Goal: Transaction & Acquisition: Purchase product/service

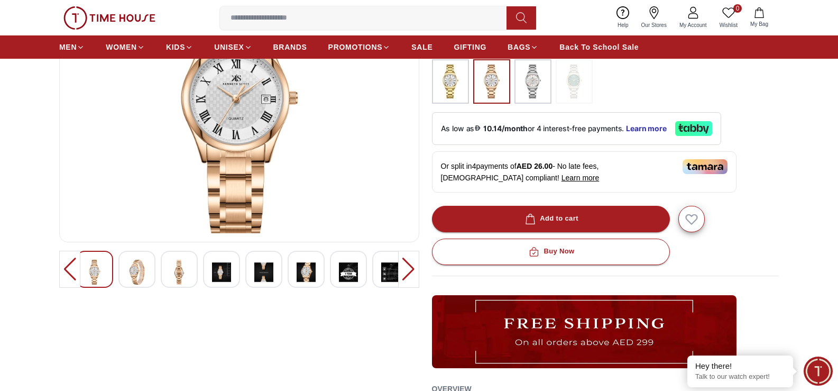
scroll to position [159, 0]
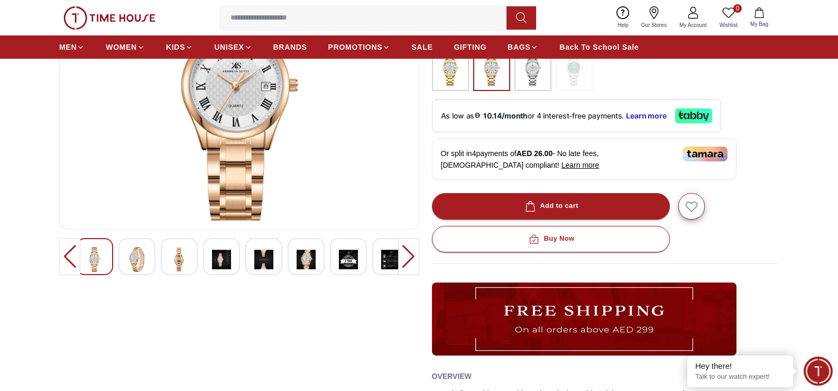
click at [318, 265] on div at bounding box center [306, 256] width 37 height 37
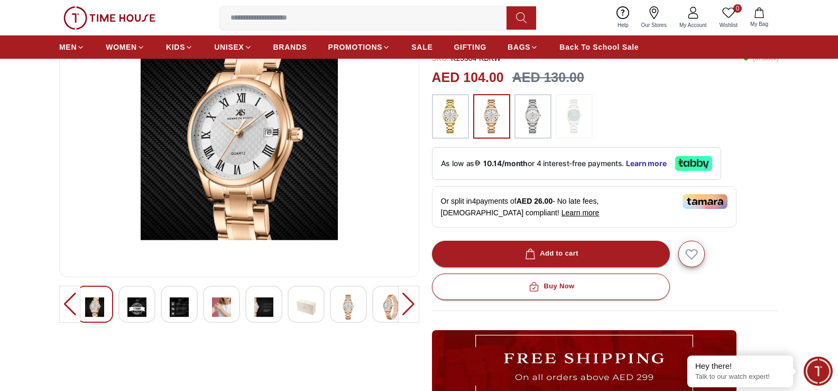
scroll to position [53, 0]
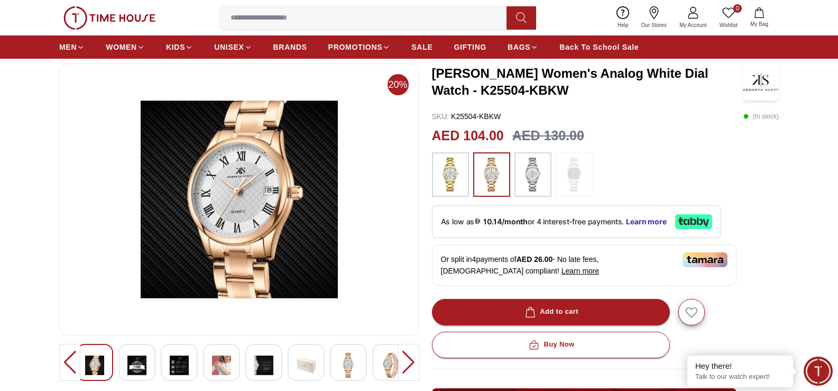
click at [215, 367] on img at bounding box center [221, 365] width 19 height 25
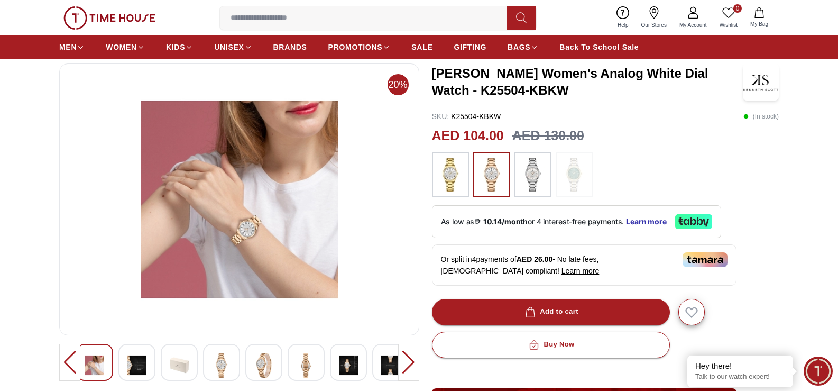
click at [298, 363] on img at bounding box center [306, 365] width 19 height 25
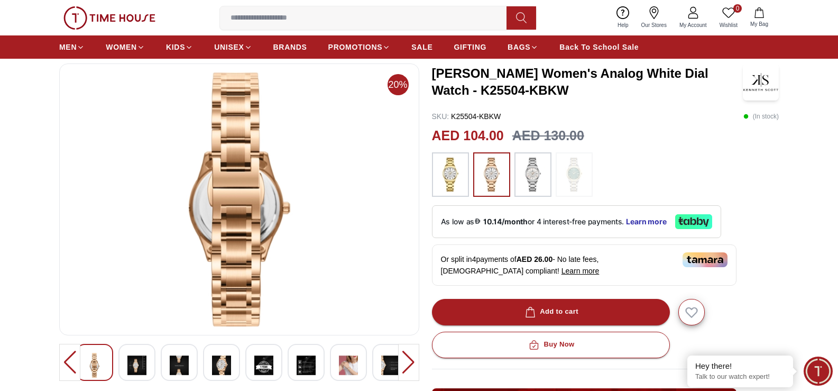
click at [224, 378] on div at bounding box center [221, 362] width 37 height 37
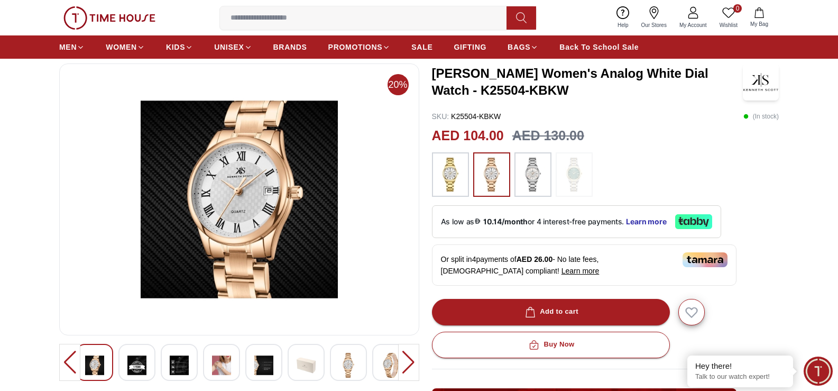
click at [129, 361] on img at bounding box center [136, 365] width 19 height 25
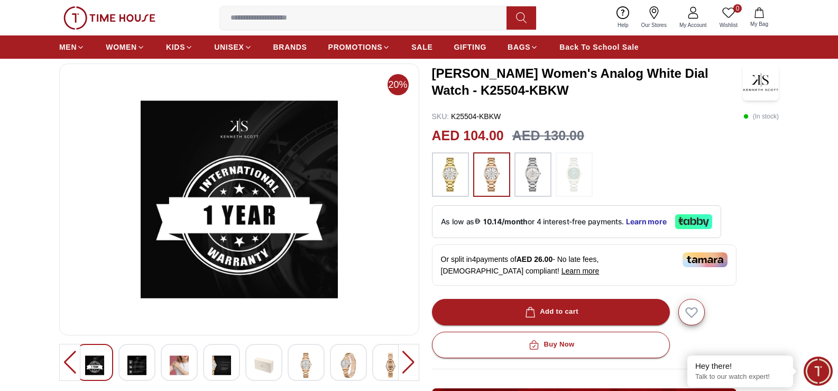
click at [84, 369] on div at bounding box center [94, 362] width 37 height 37
click at [71, 360] on div at bounding box center [69, 362] width 21 height 37
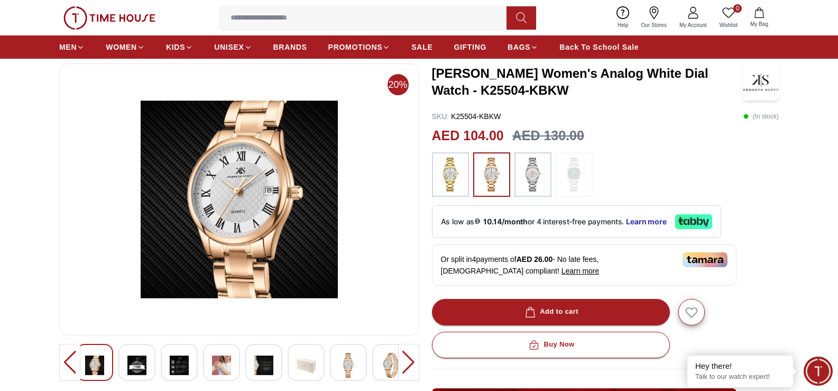
click at [85, 356] on div at bounding box center [94, 362] width 37 height 37
click at [605, 49] on span "Back To School Sale" at bounding box center [598, 47] width 79 height 11
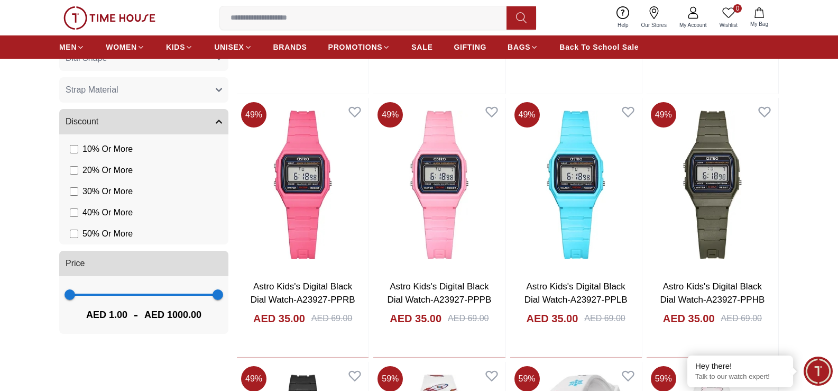
scroll to position [1110, 0]
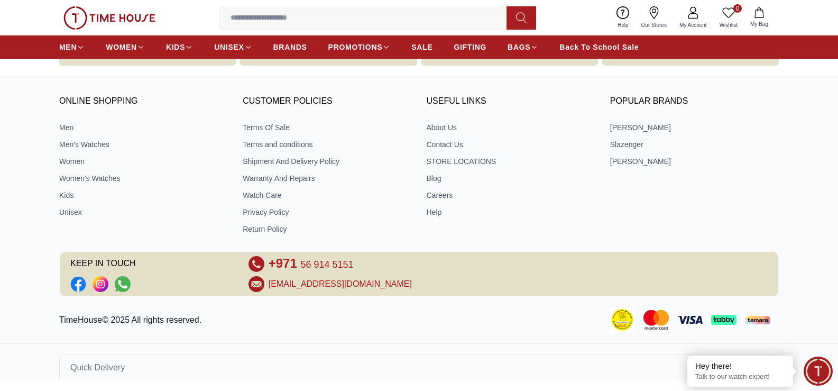
scroll to position [53, 0]
